Goal: Contribute content

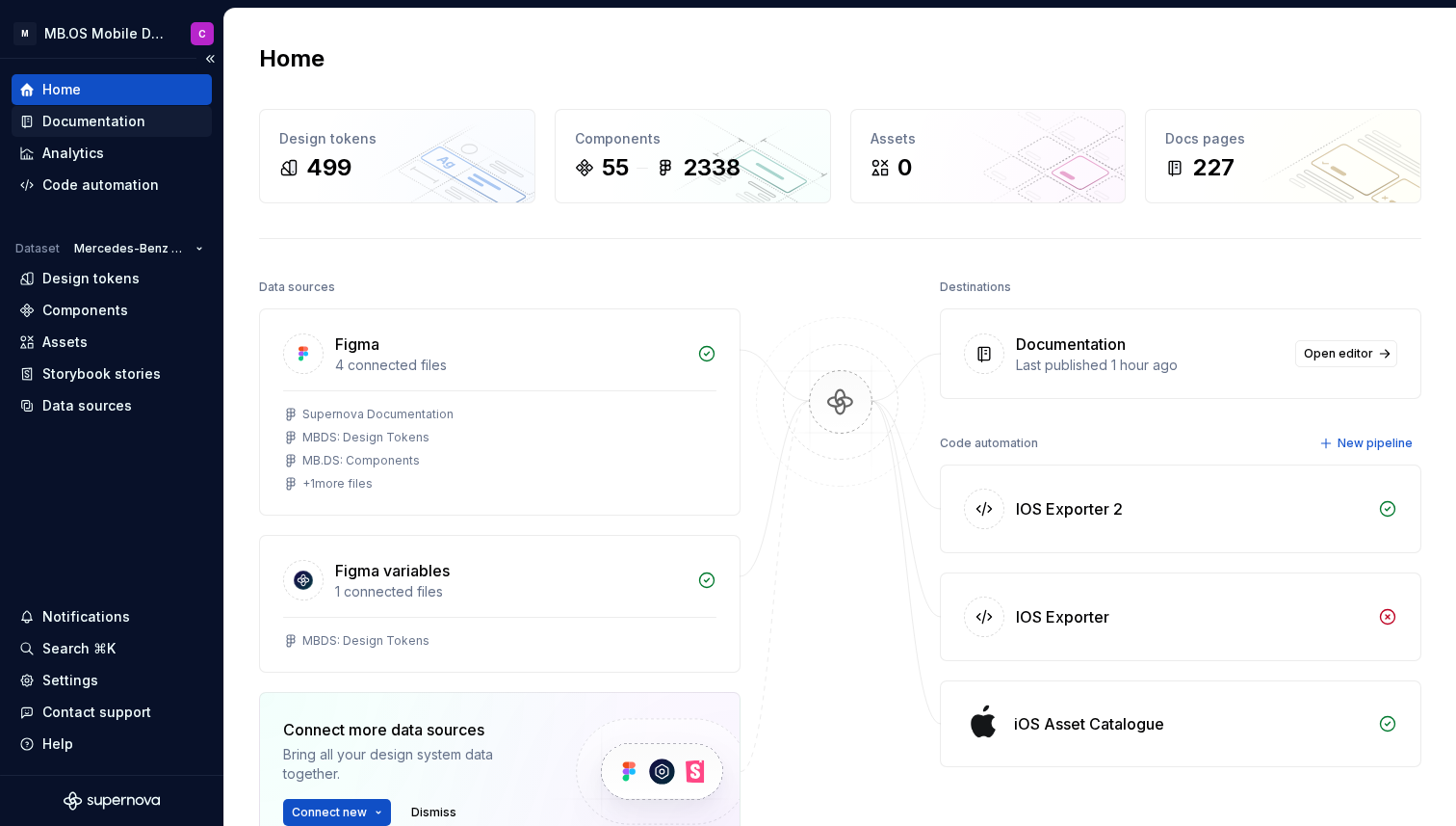
click at [91, 123] on div "Documentation" at bounding box center [94, 122] width 103 height 19
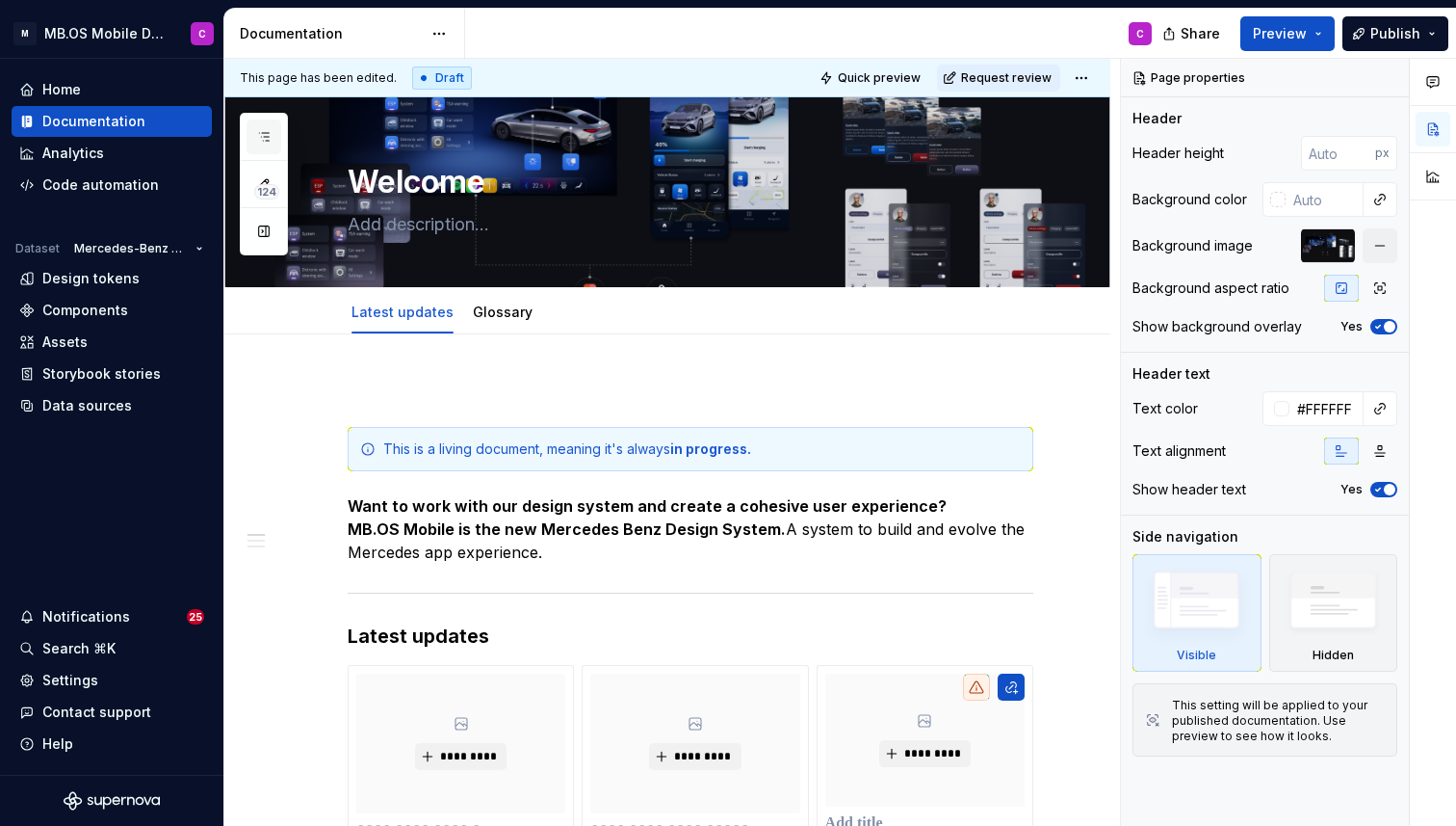
click at [280, 140] on button "button" at bounding box center [264, 137] width 35 height 35
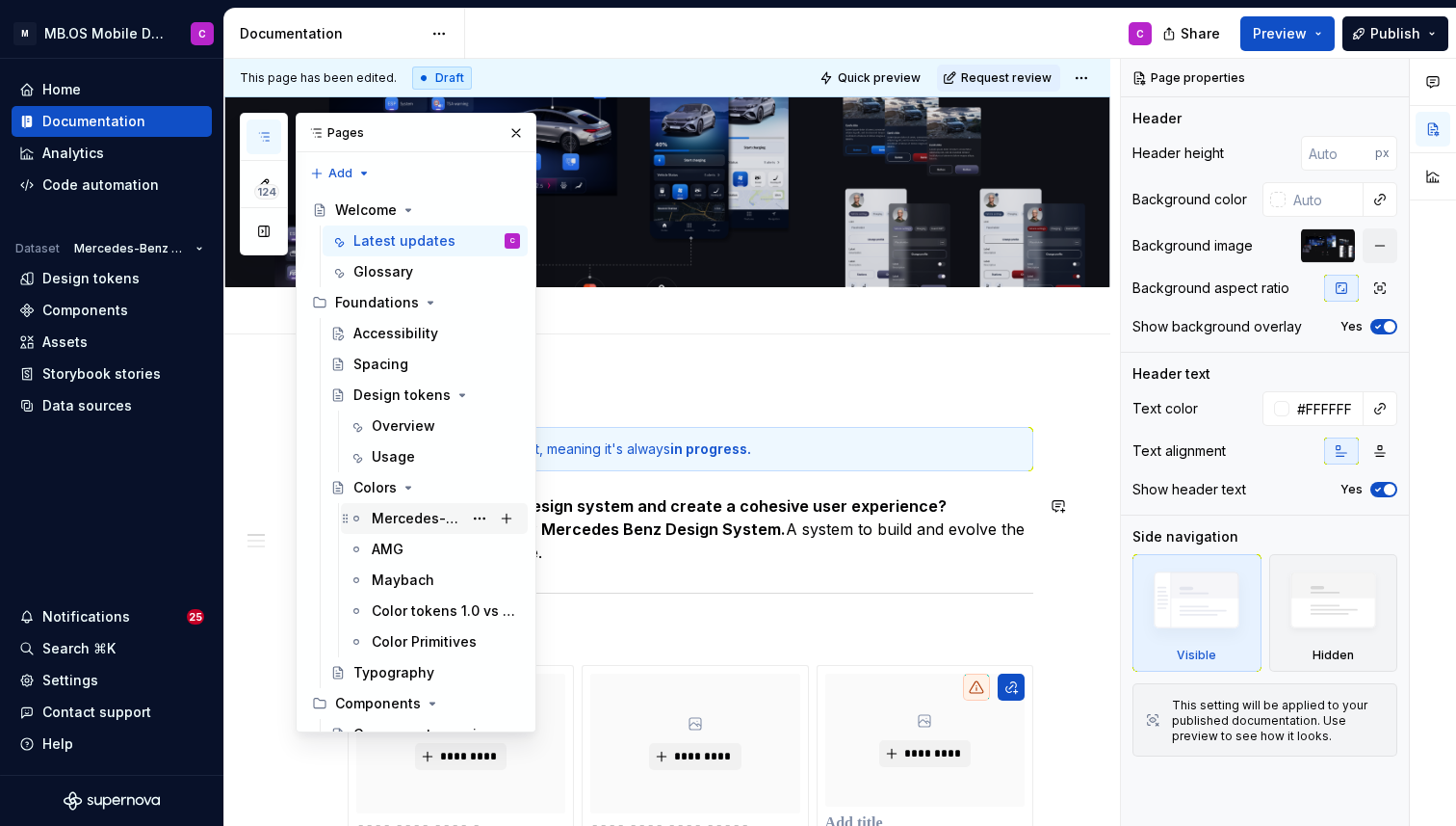
scroll to position [56, 0]
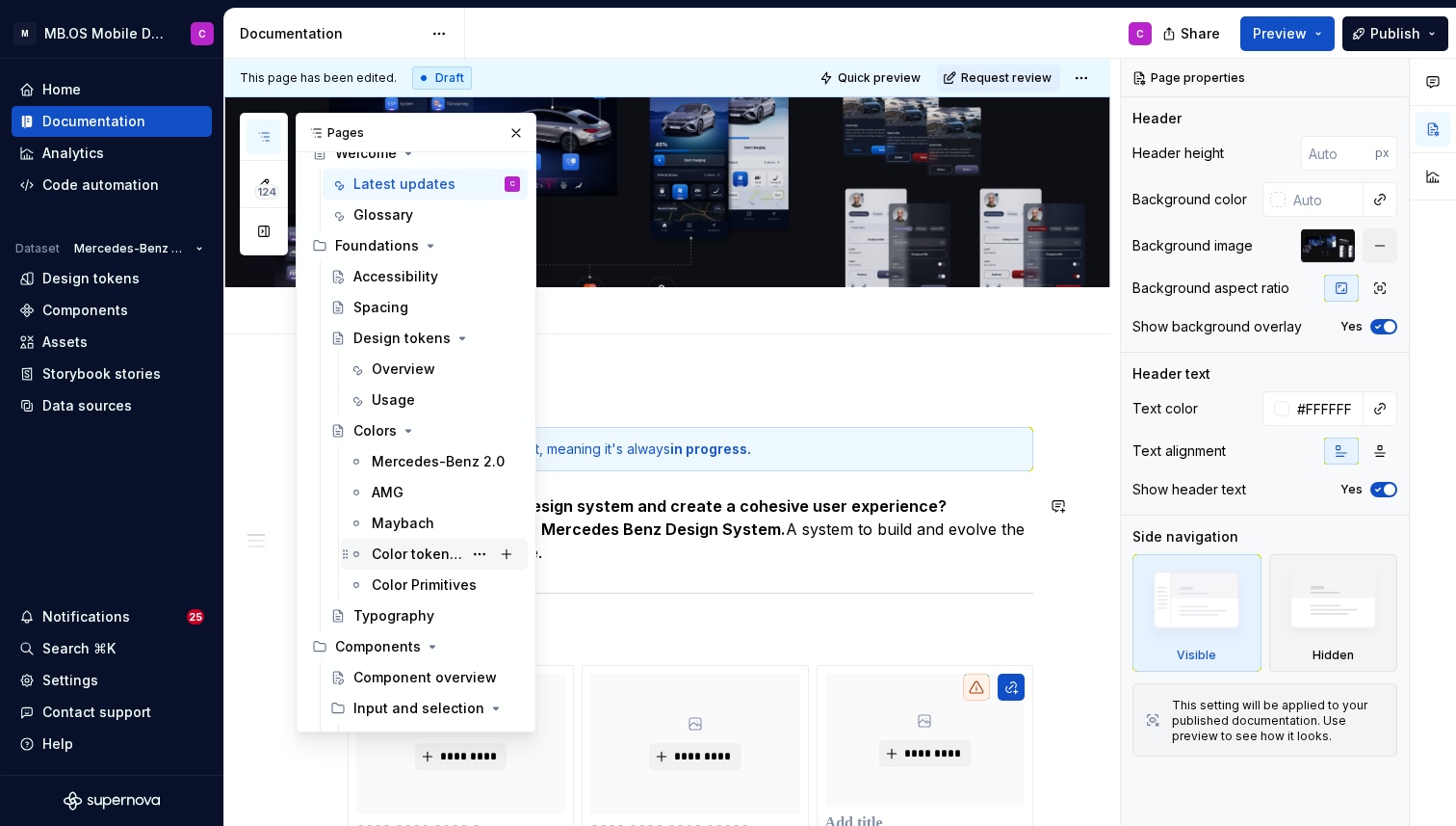
click at [430, 557] on div "Color tokens 1.0 vs 2.0" at bounding box center [417, 554] width 91 height 19
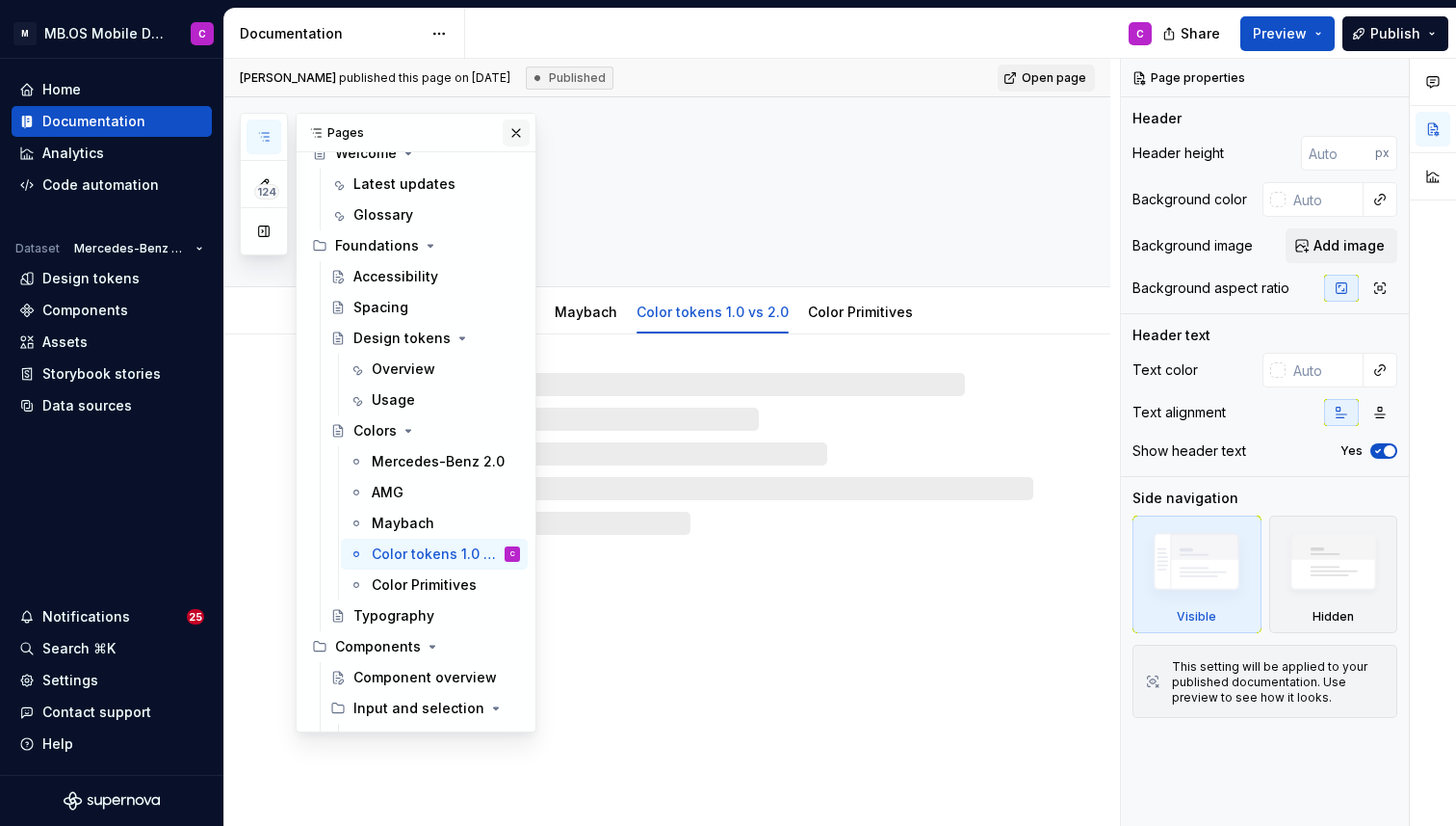
click at [524, 133] on button "button" at bounding box center [516, 133] width 27 height 27
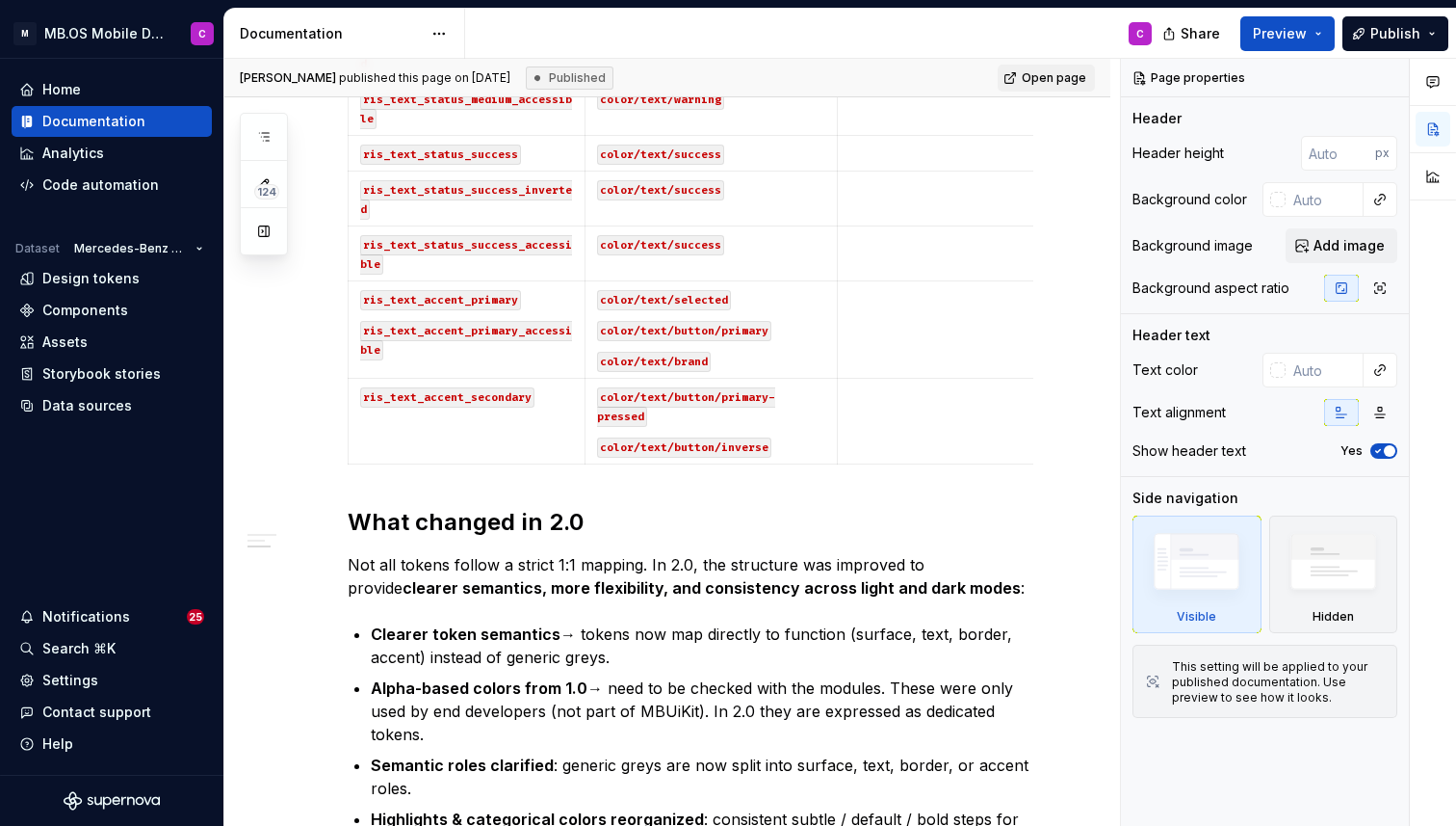
scroll to position [4372, 0]
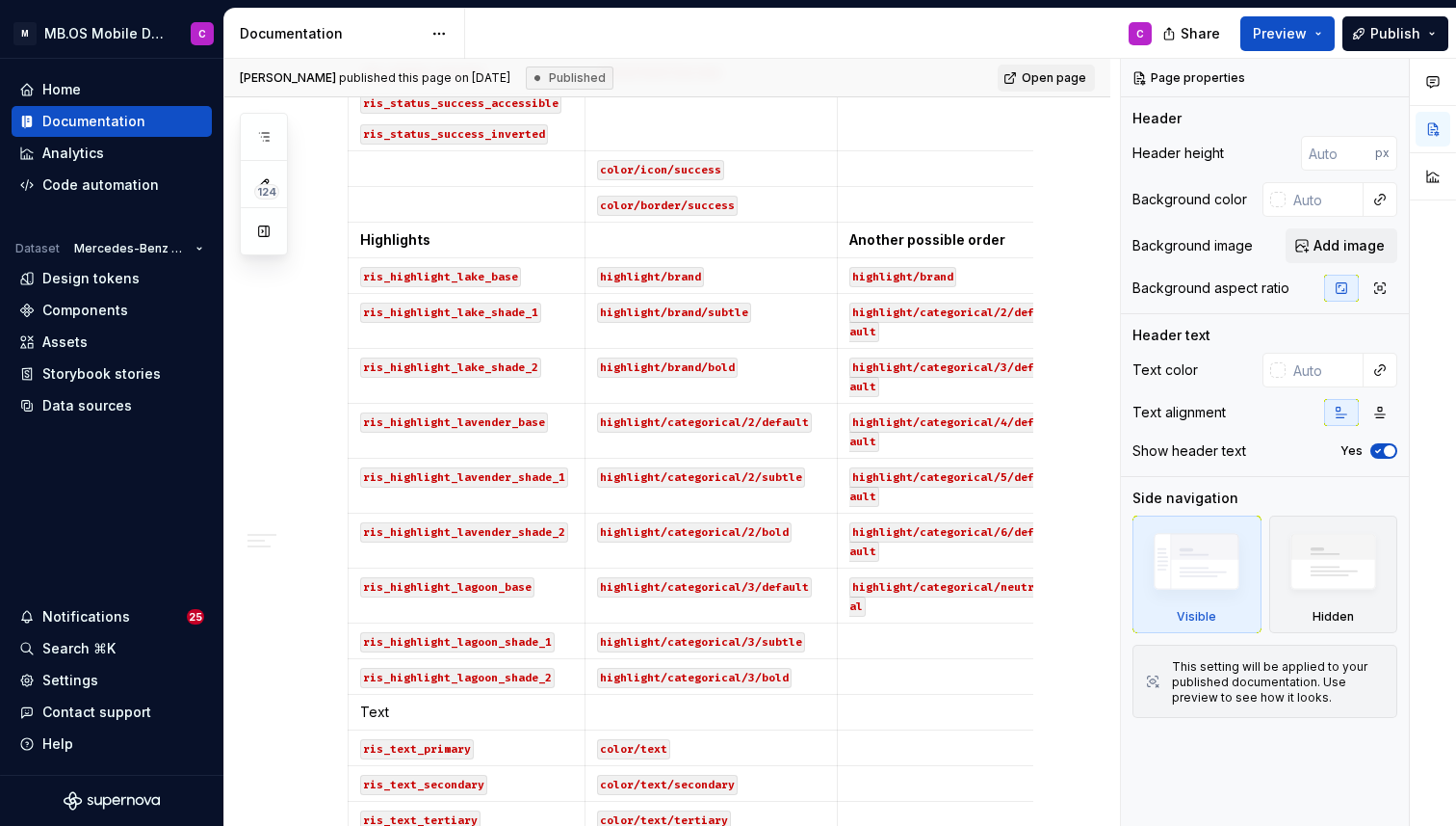
scroll to position [2561, 0]
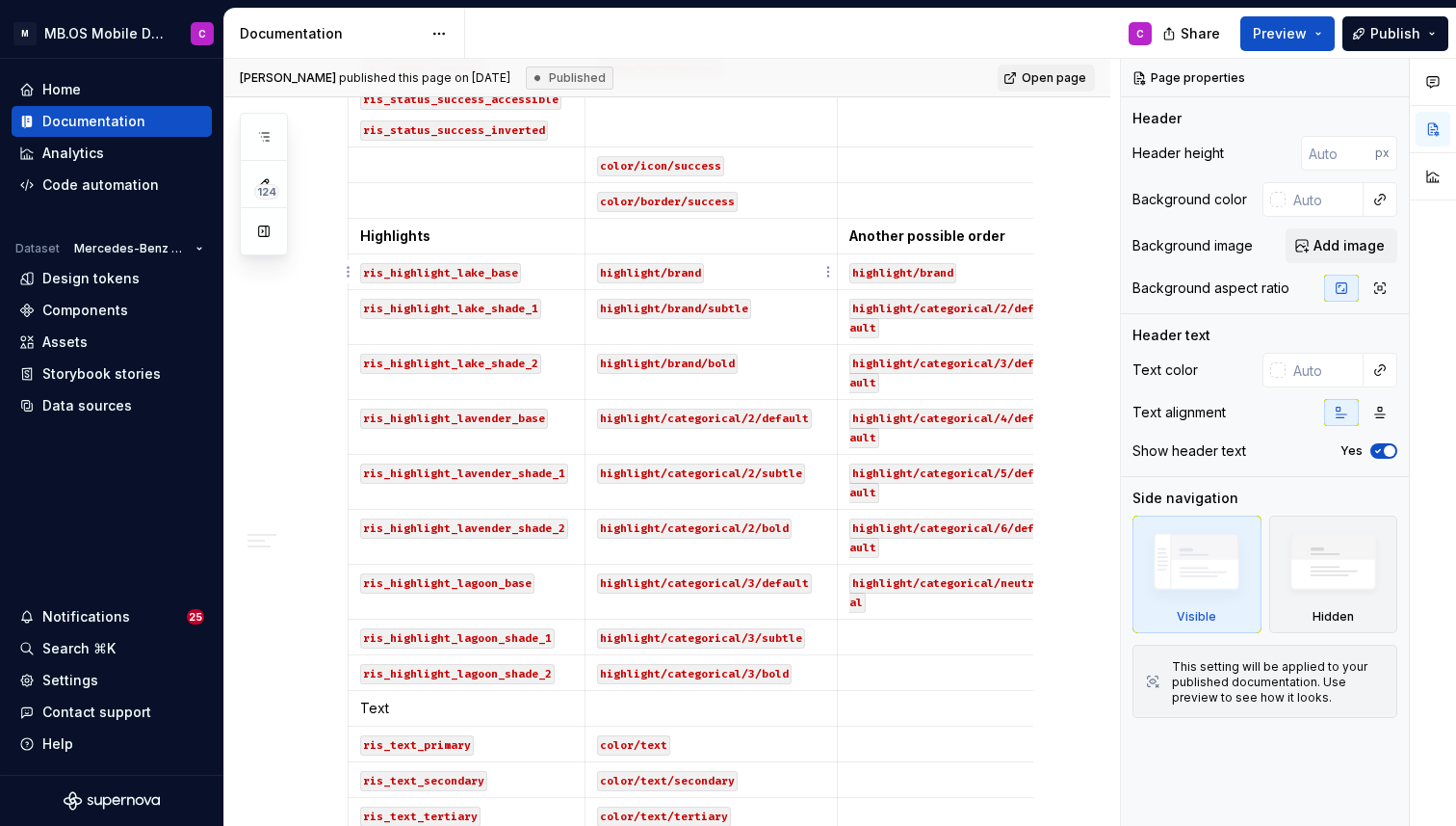
click at [721, 272] on p "highlight/brand" at bounding box center [711, 272] width 229 height 19
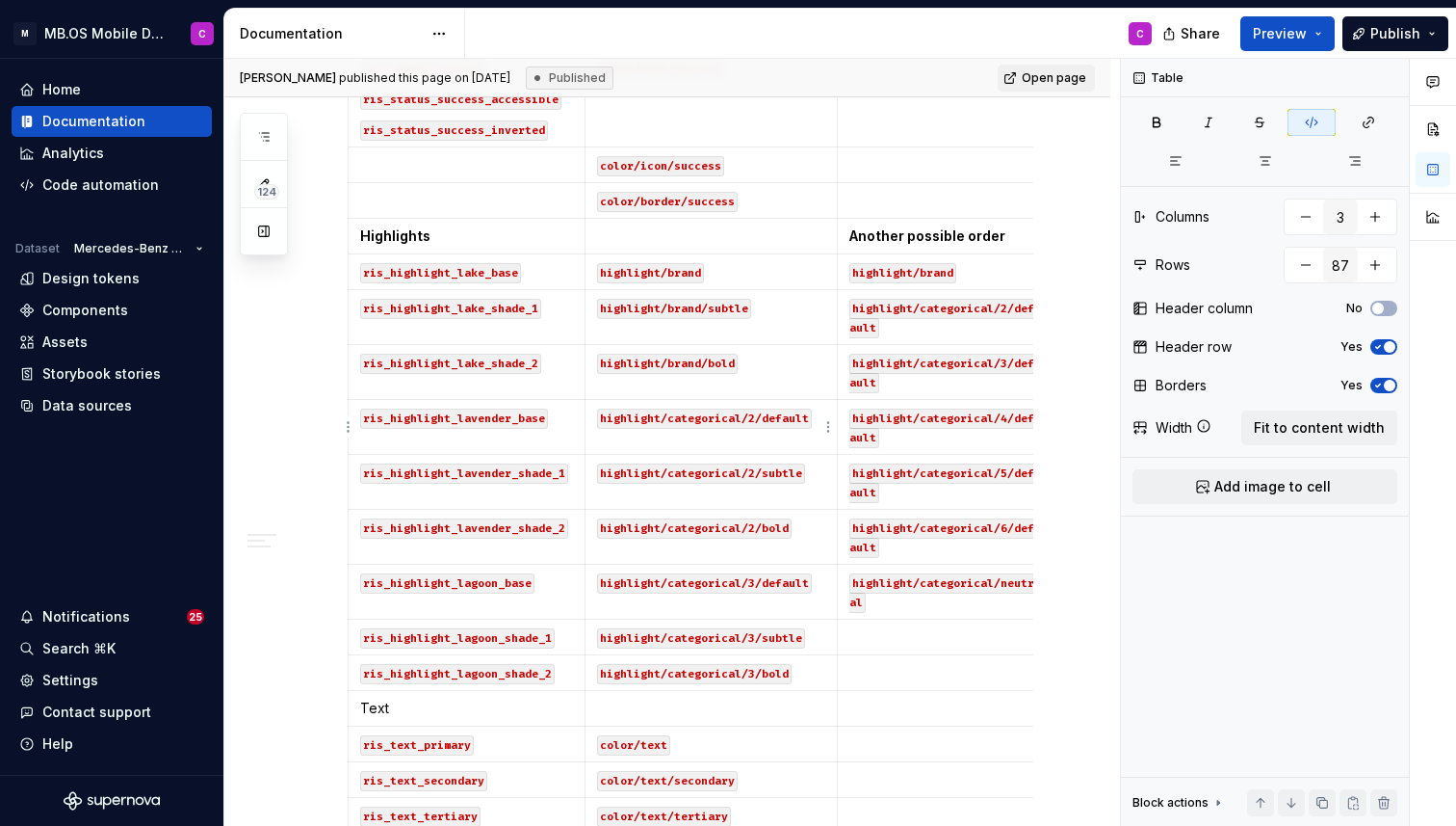
click at [775, 420] on code "highlight/categorical/2/default" at bounding box center [704, 418] width 215 height 20
click at [740, 290] on td "highlight/brand/subtle" at bounding box center [711, 318] width 253 height 55
drag, startPoint x: 734, startPoint y: 264, endPoint x: 605, endPoint y: 271, distance: 129.2
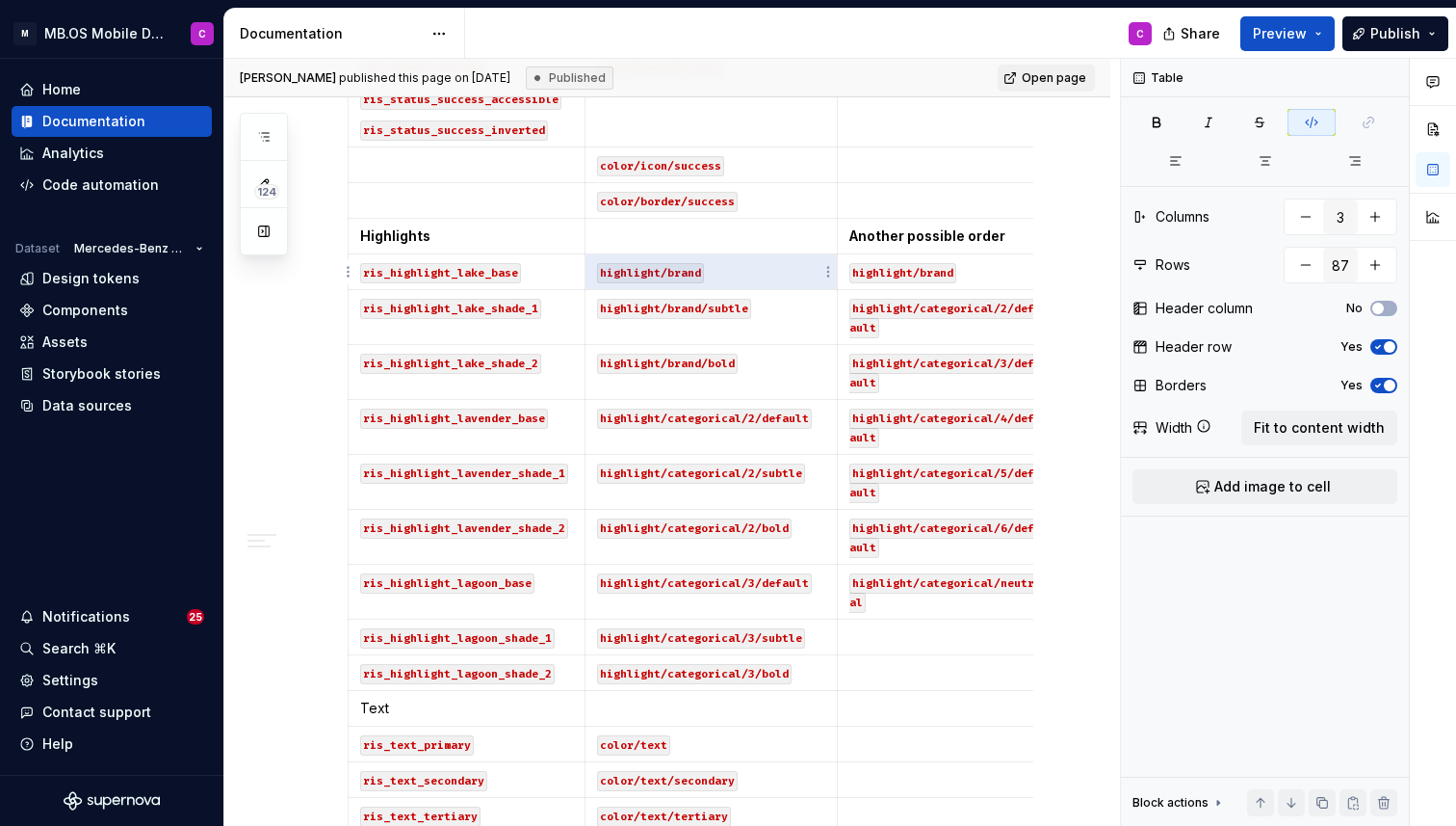
click at [605, 271] on p "highlight/brand" at bounding box center [711, 272] width 229 height 19
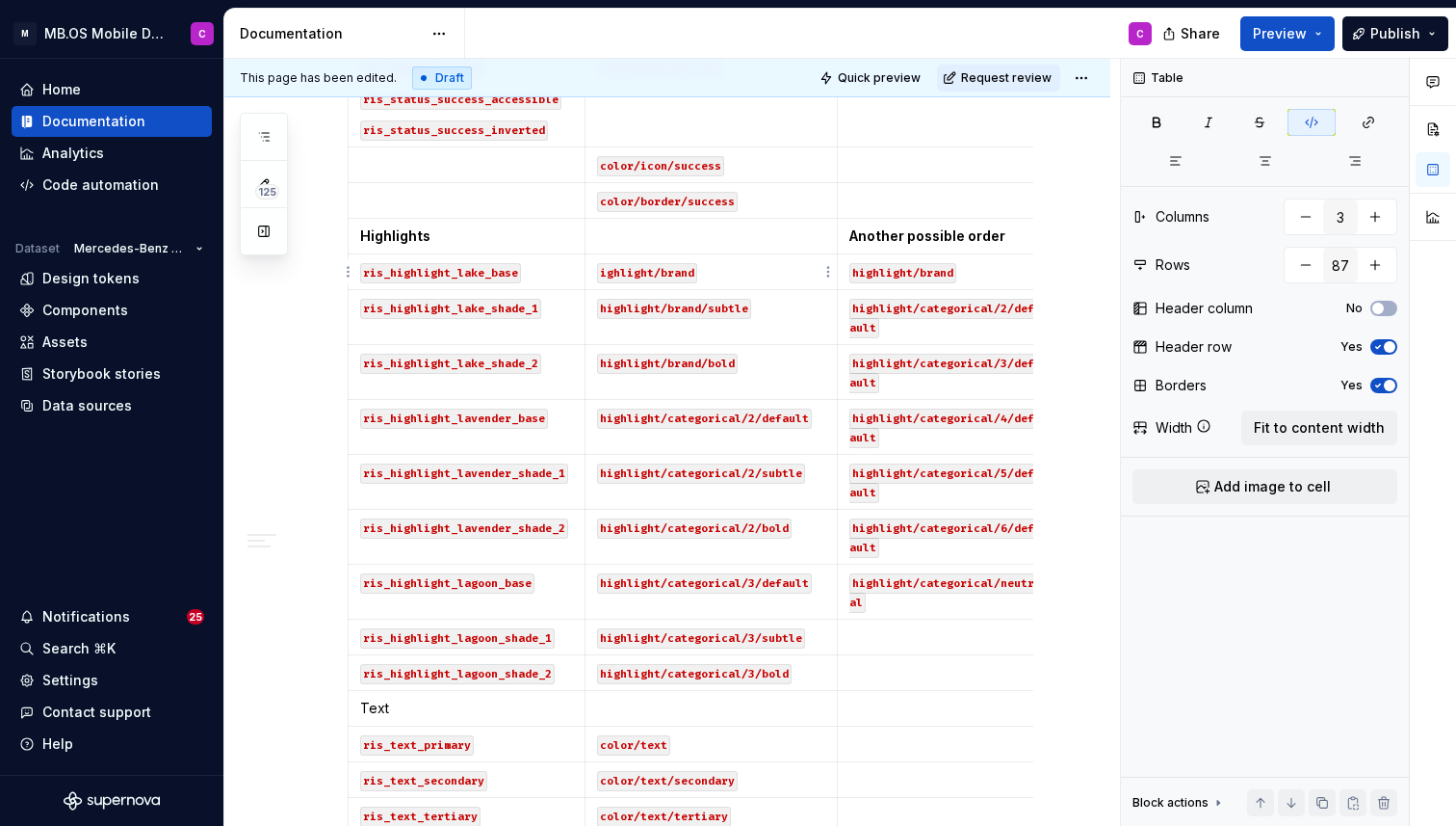
type textarea "*"
drag, startPoint x: 726, startPoint y: 272, endPoint x: 595, endPoint y: 276, distance: 131.1
click at [595, 276] on td "ighlight/brand" at bounding box center [711, 272] width 253 height 36
click at [765, 317] on td "highlight/brand/subtle" at bounding box center [711, 318] width 253 height 55
click at [765, 325] on td "highlight/brand/subtle" at bounding box center [711, 318] width 253 height 55
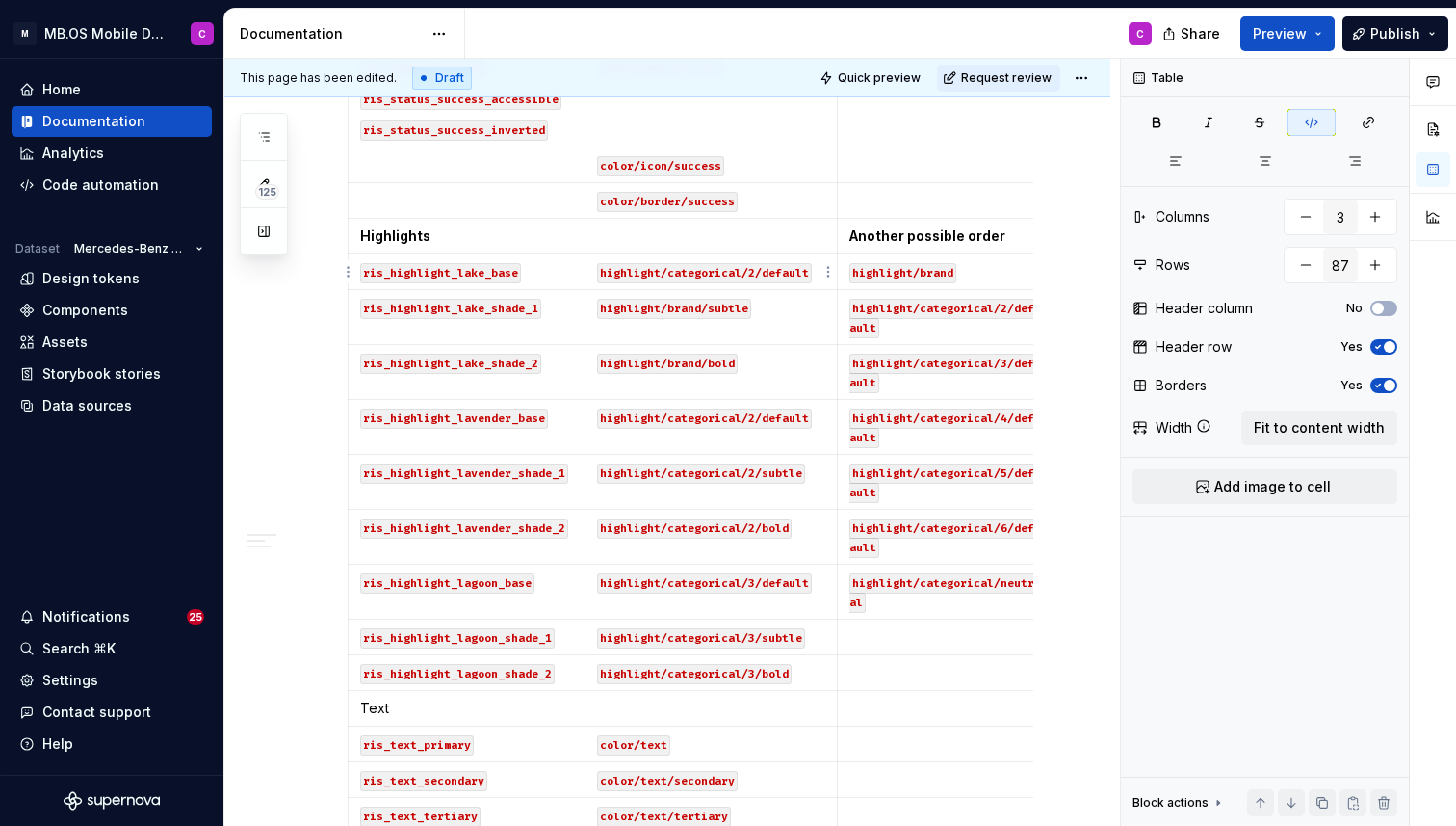
click at [753, 267] on code "highlight/categorical/2/default" at bounding box center [704, 273] width 215 height 20
click at [771, 474] on code "highlight/categorical/2/subtle" at bounding box center [701, 473] width 208 height 20
click at [783, 311] on p "highlight/brand/subtle" at bounding box center [711, 308] width 229 height 19
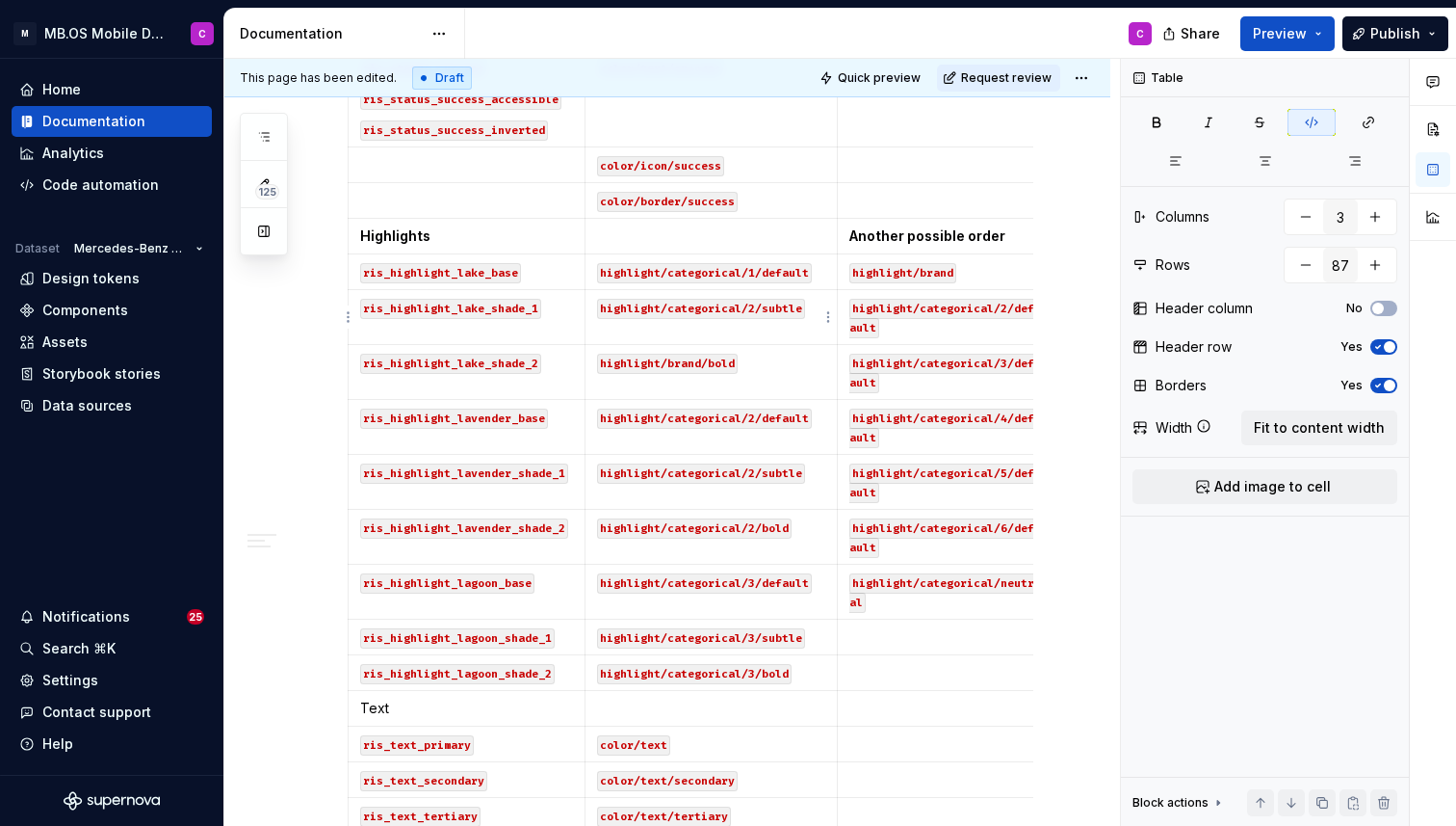
click at [755, 308] on code "highlight/categorical/2/subtle" at bounding box center [701, 309] width 208 height 20
click at [746, 361] on p "highlight/brand/bold" at bounding box center [711, 362] width 229 height 19
drag, startPoint x: 791, startPoint y: 530, endPoint x: 597, endPoint y: 530, distance: 194.0
click at [597, 530] on p "highlight/categorical/2/bold" at bounding box center [711, 527] width 229 height 19
copy code "highlight/categorical/2/bold"
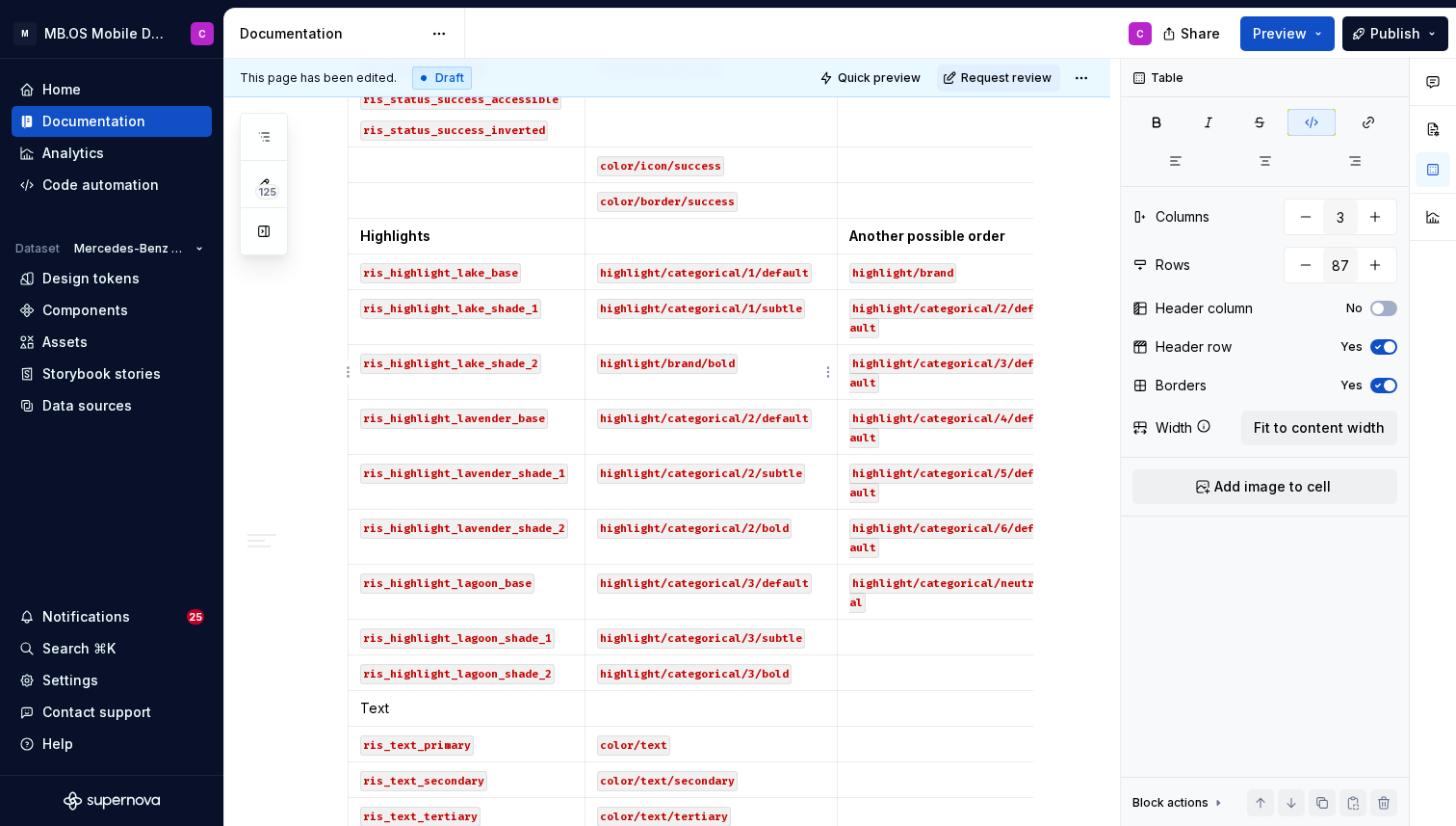
click at [689, 397] on td "highlight/brand/bold" at bounding box center [711, 372] width 253 height 55
drag, startPoint x: 757, startPoint y: 364, endPoint x: 601, endPoint y: 366, distance: 156.0
click at [601, 366] on p "highlight/brand/bold" at bounding box center [711, 362] width 229 height 19
click at [752, 363] on code "highlight/categorical/2/bold" at bounding box center [694, 363] width 195 height 20
click at [878, 273] on code "highlight/brand" at bounding box center [903, 273] width 107 height 20
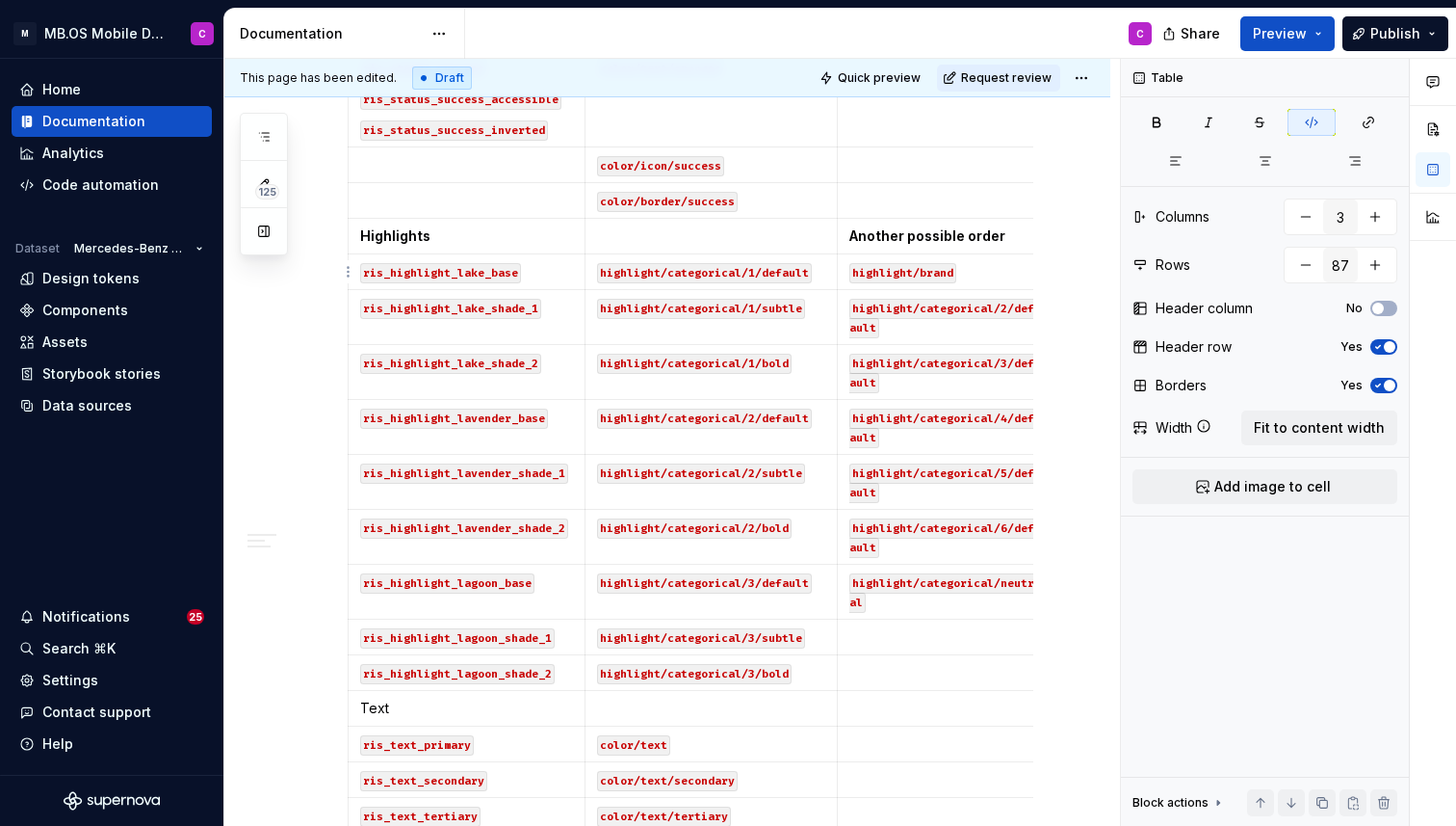
click at [926, 274] on code "highlight/brand" at bounding box center [903, 273] width 107 height 20
click at [964, 312] on code "highlight/categorical/2/default" at bounding box center [942, 319] width 185 height 40
drag, startPoint x: 986, startPoint y: 274, endPoint x: 846, endPoint y: 272, distance: 140.0
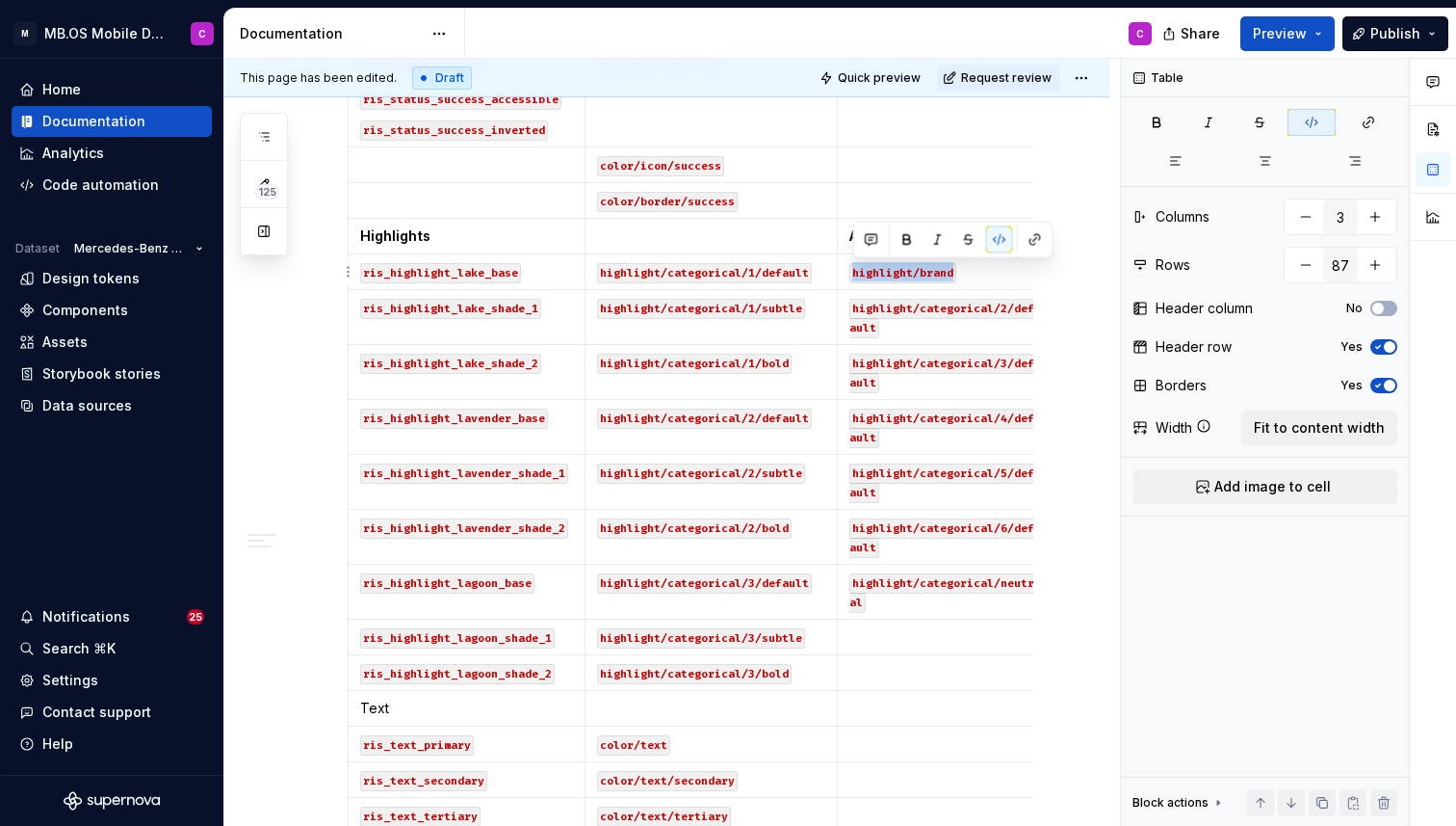
click at [846, 272] on td "highlight/brand" at bounding box center [943, 272] width 211 height 36
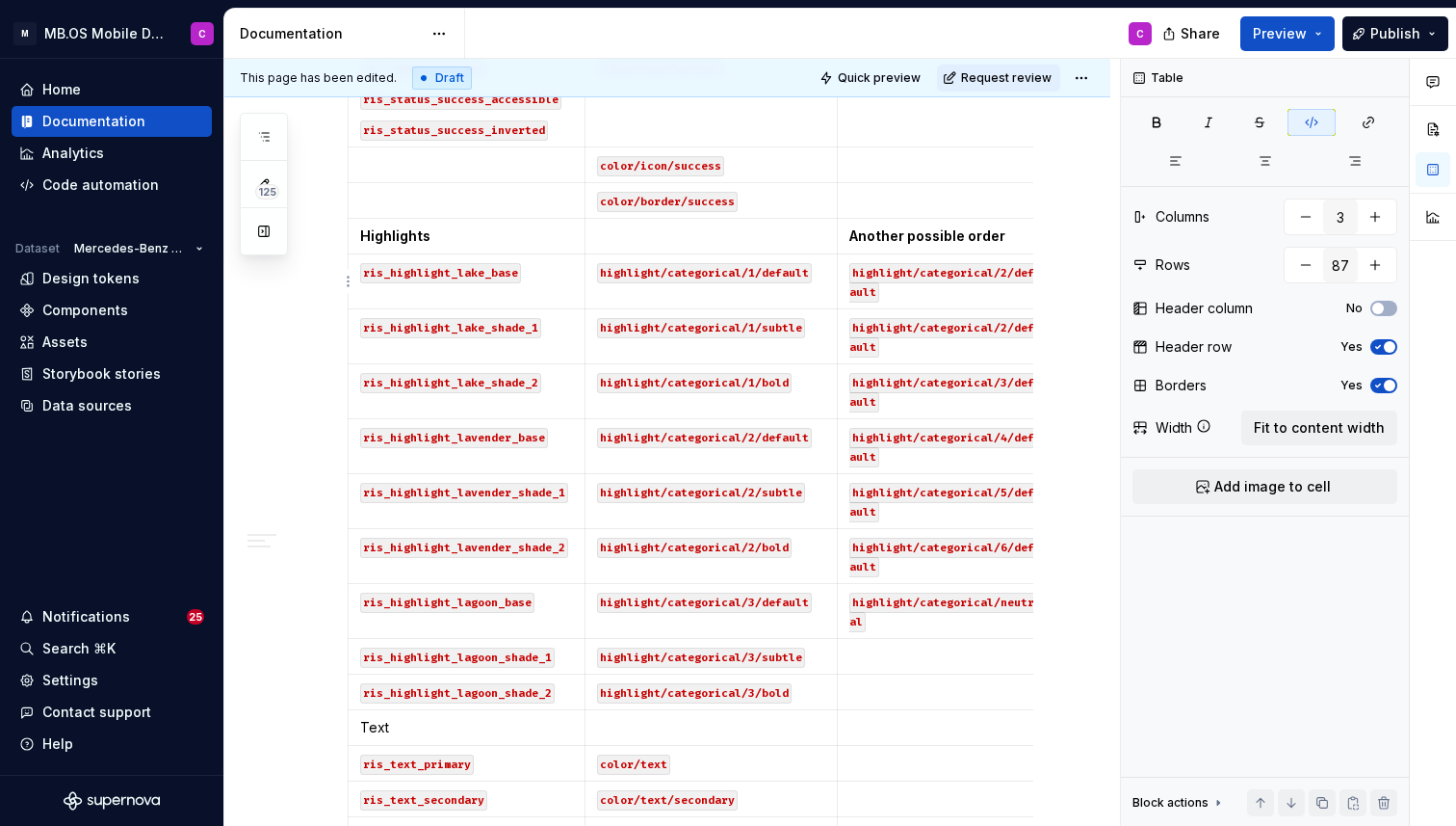
click at [1005, 271] on code "highlight/categorical/2/default" at bounding box center [942, 282] width 185 height 40
click at [959, 294] on p "highlight/categorical/1/default" at bounding box center [943, 282] width 187 height 39
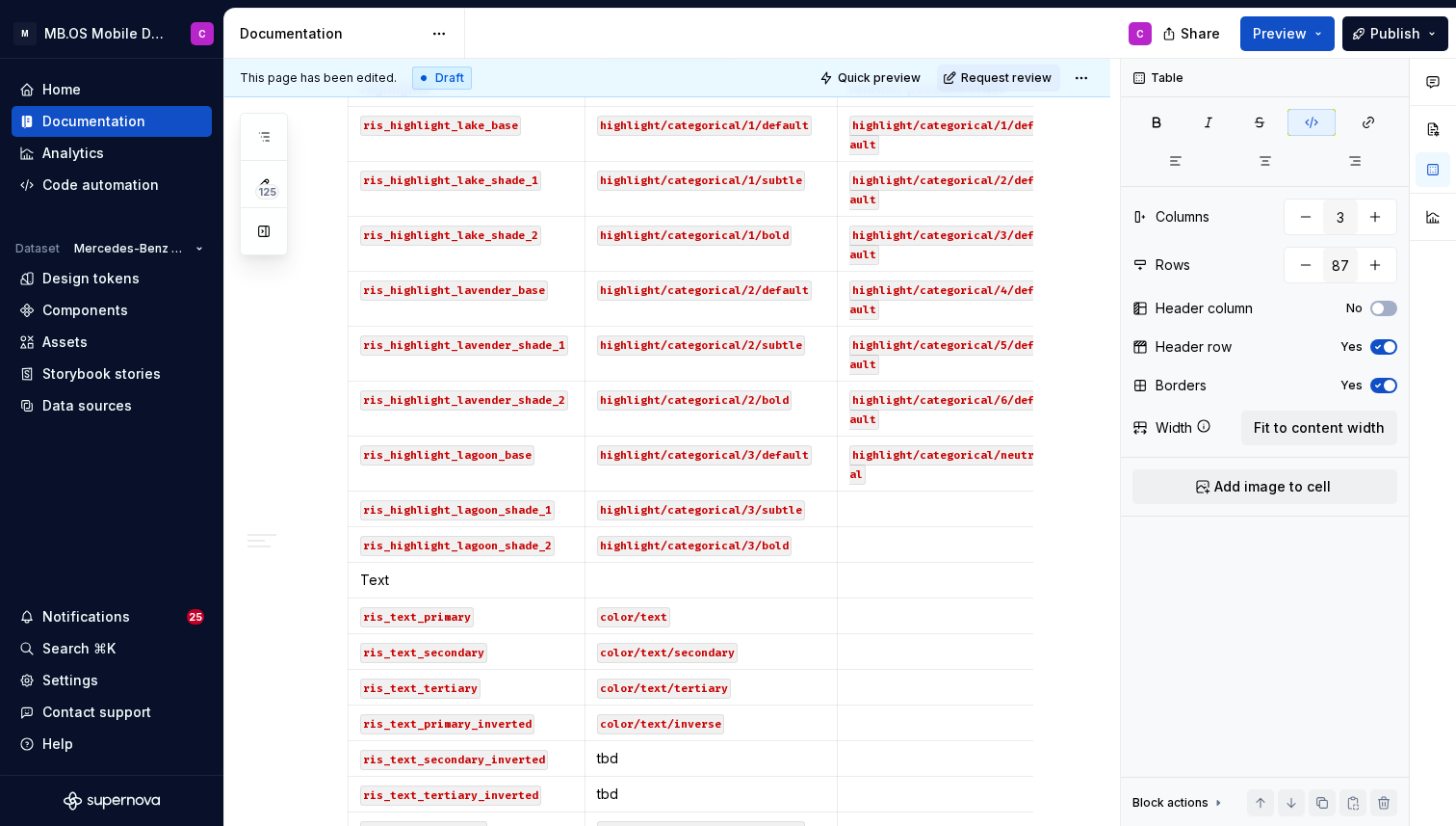
scroll to position [0, 0]
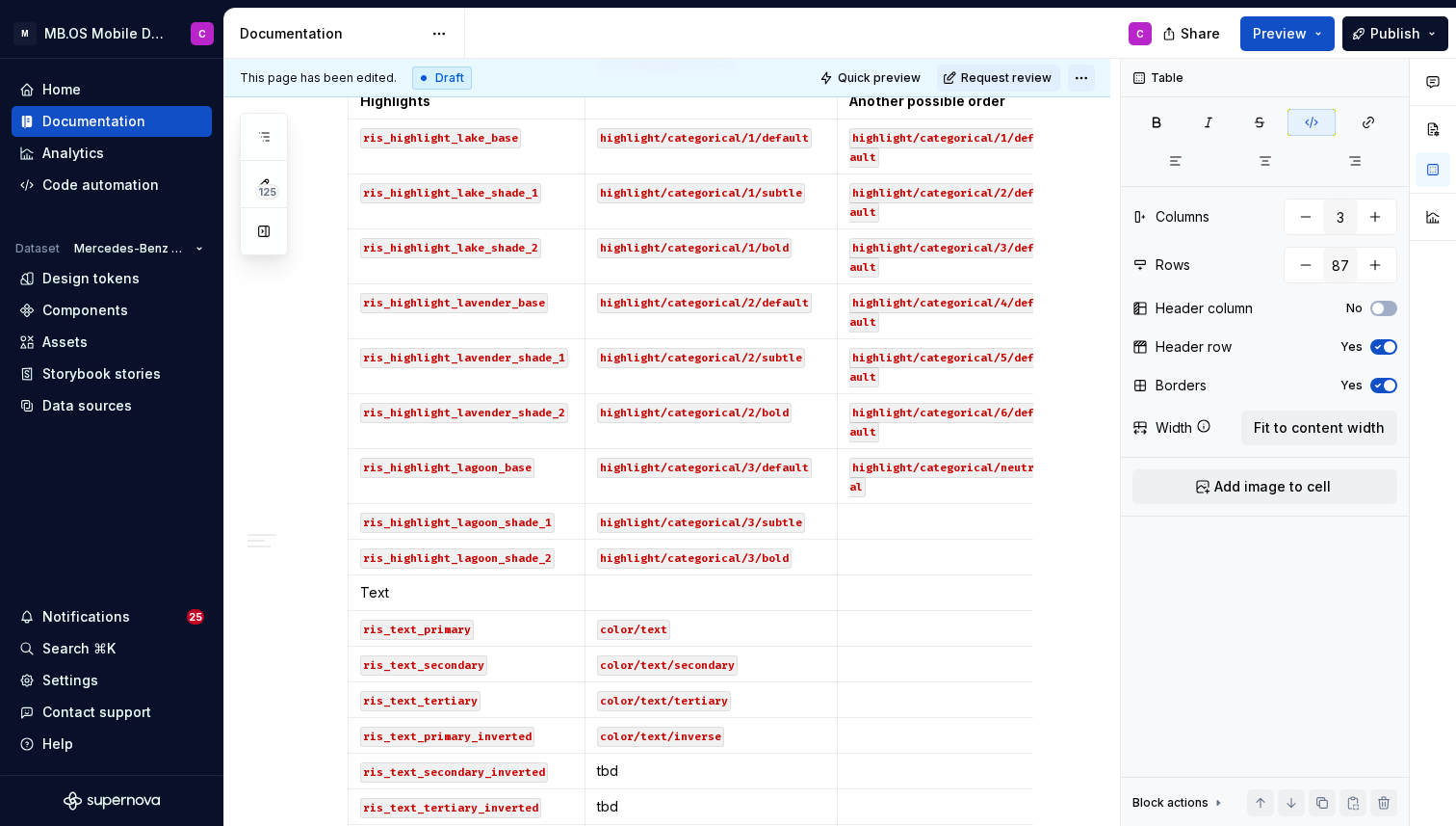
click at [1093, 71] on html "M MB.OS Mobile Design System C Home Documentation Analytics Code automation Dat…" at bounding box center [728, 413] width 1456 height 826
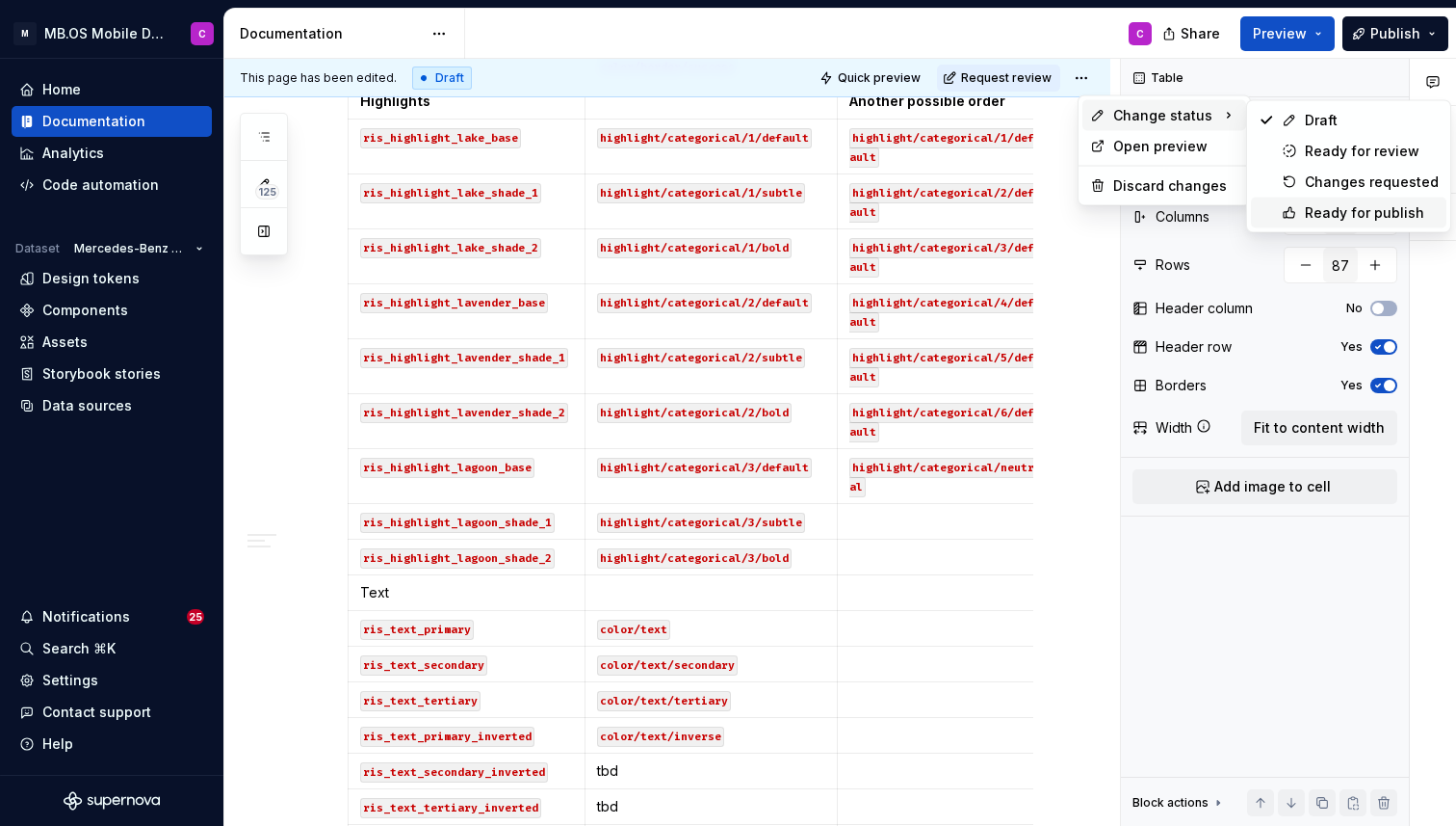
click at [1324, 211] on div "Ready for publish" at bounding box center [1371, 213] width 133 height 19
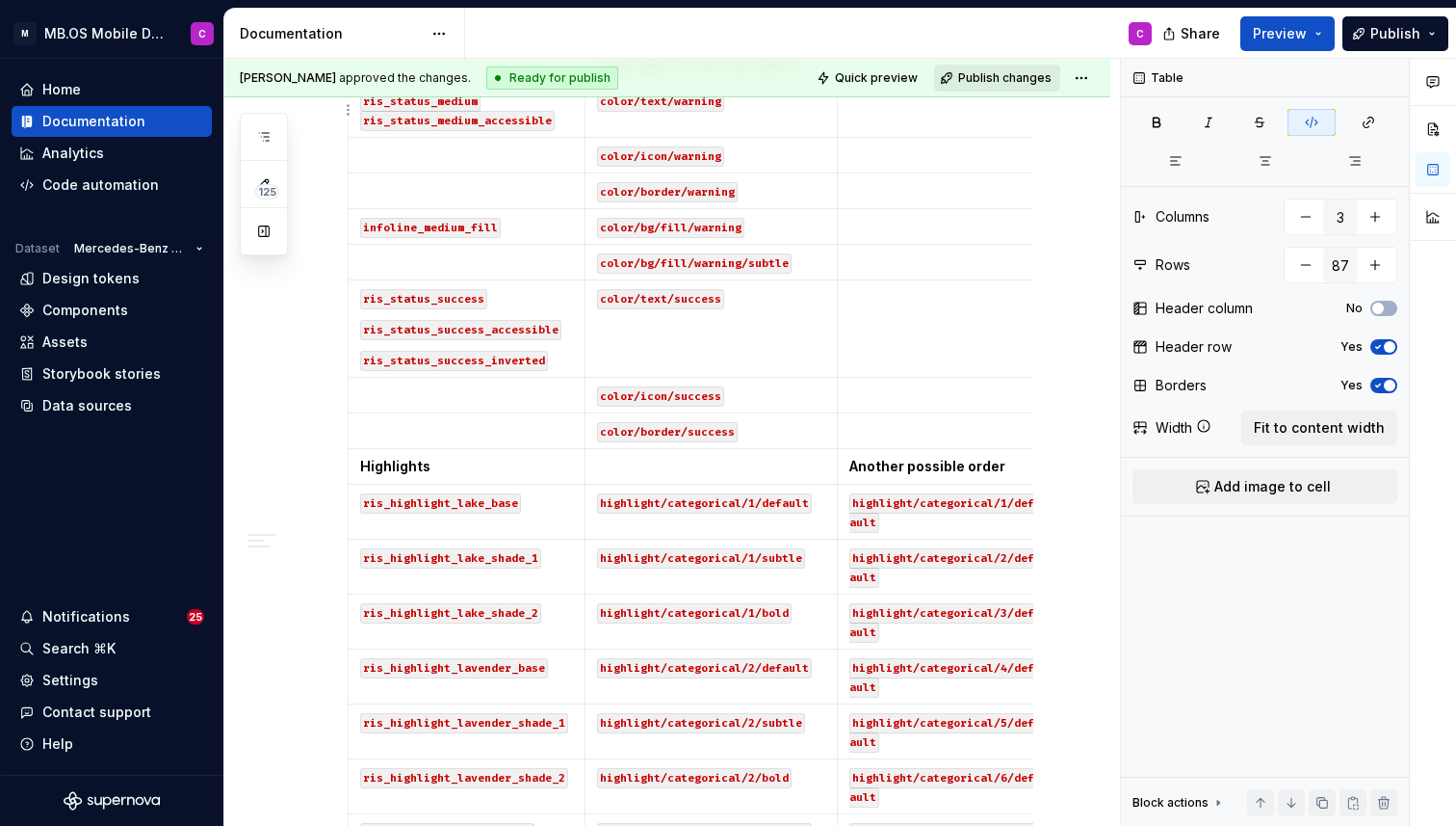
click at [982, 77] on span "Publish changes" at bounding box center [1005, 78] width 93 height 16
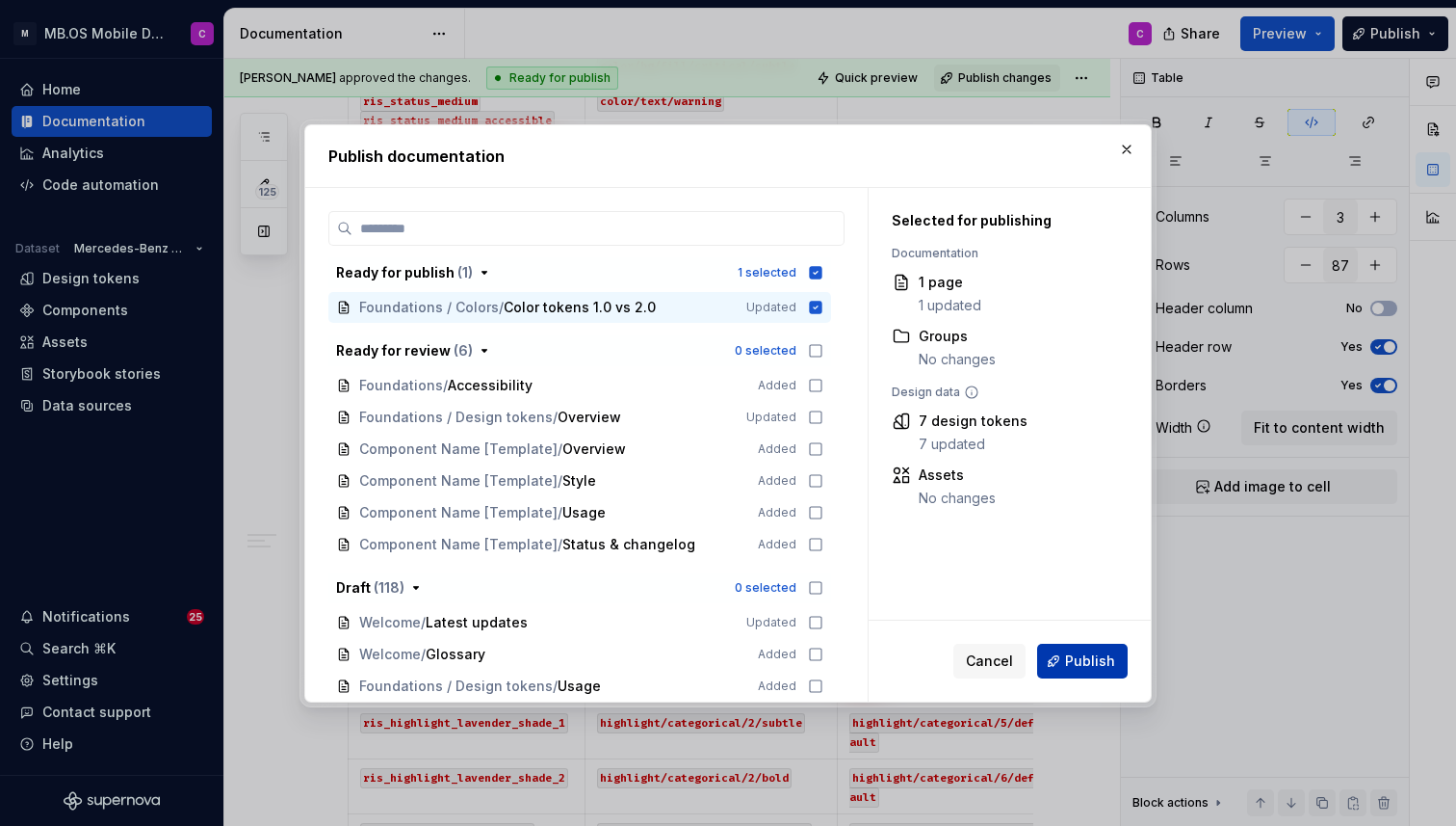
click at [1080, 660] on span "Publish" at bounding box center [1090, 661] width 50 height 19
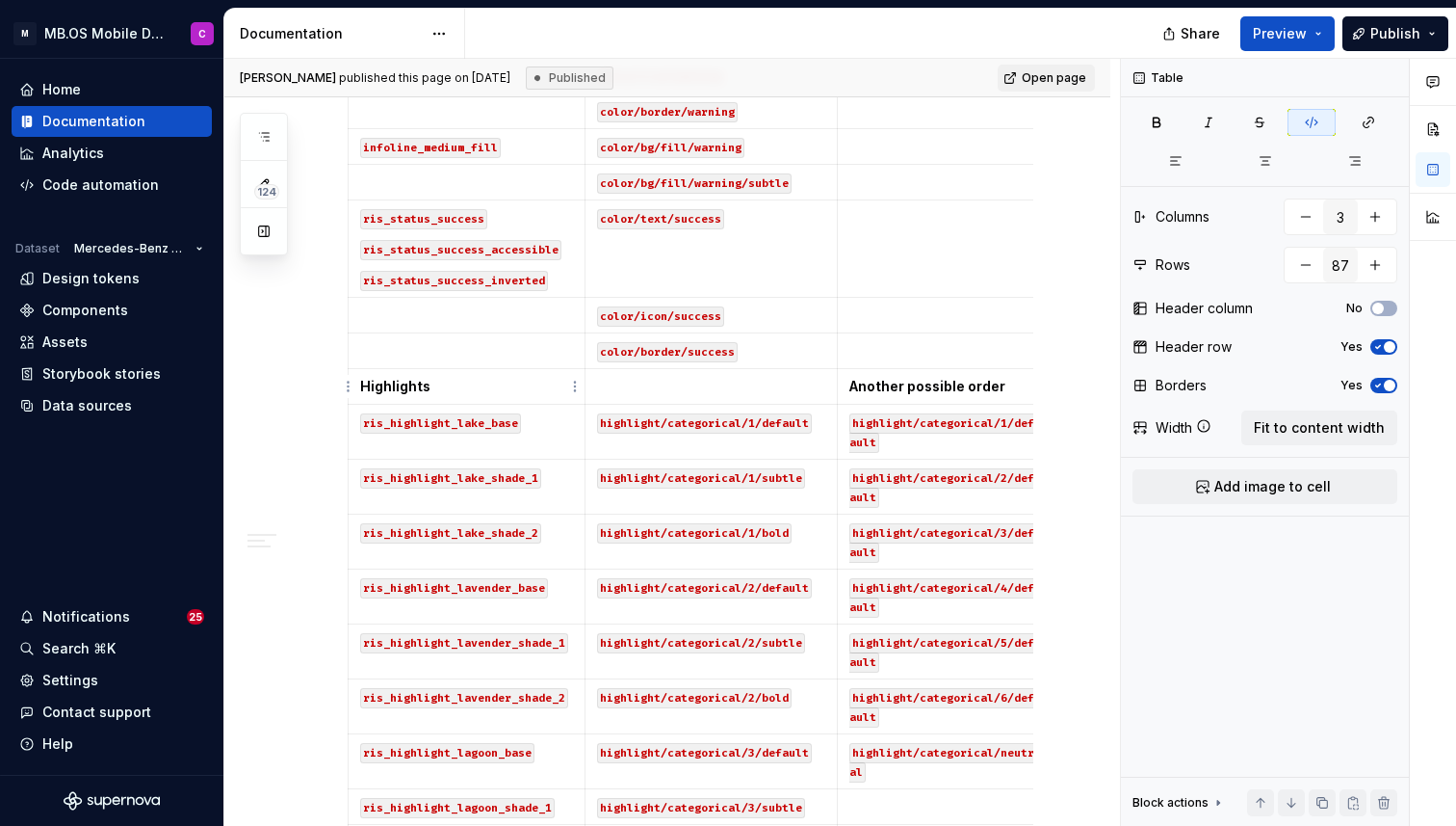
type textarea "*"
